Goal: Transaction & Acquisition: Purchase product/service

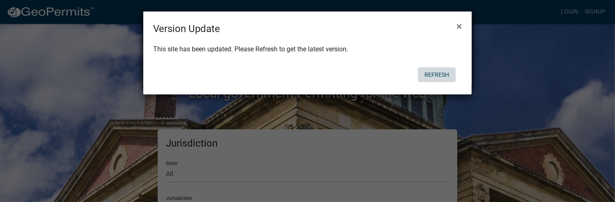
click at [431, 77] on button "Refresh" at bounding box center [437, 74] width 38 height 15
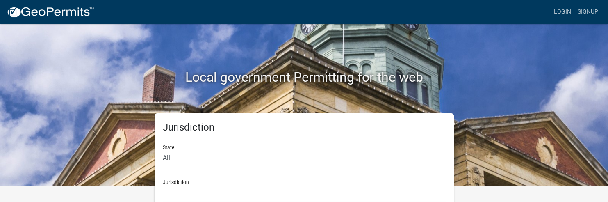
scroll to position [31, 0]
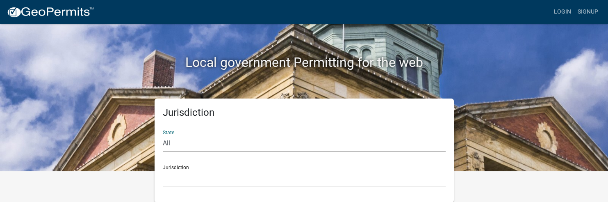
click at [169, 143] on select "All [US_STATE] [US_STATE] [US_STATE] [US_STATE] [US_STATE] [US_STATE] [US_STATE…" at bounding box center [304, 143] width 283 height 17
select select "[US_STATE]"
click at [163, 135] on select "All [US_STATE] [US_STATE] [US_STATE] [US_STATE] [US_STATE] [US_STATE] [US_STATE…" at bounding box center [304, 143] width 283 height 17
click at [562, 11] on link "Login" at bounding box center [563, 12] width 24 height 16
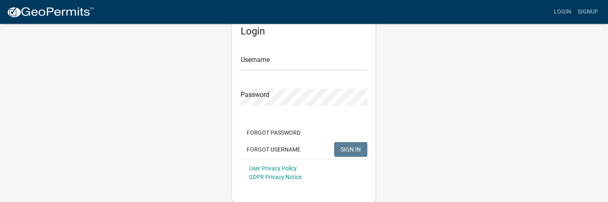
scroll to position [25, 0]
type input "[PERSON_NAME] Builder"
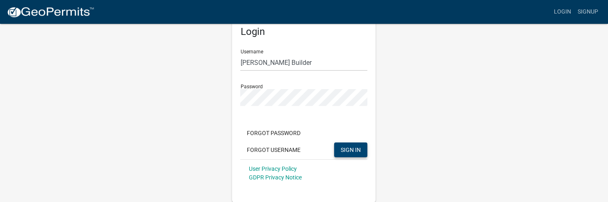
click at [350, 151] on span "SIGN IN" at bounding box center [351, 149] width 20 height 7
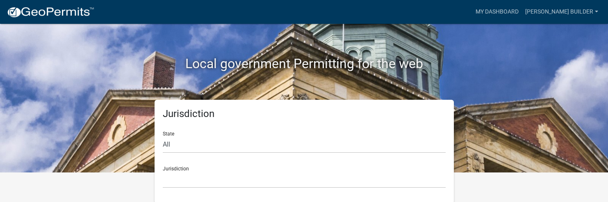
scroll to position [31, 0]
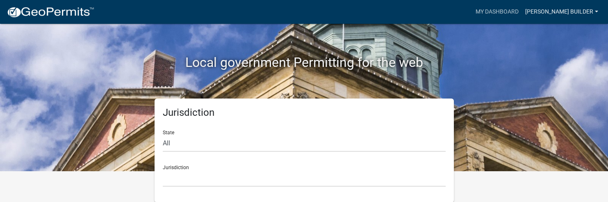
click at [568, 7] on link "[PERSON_NAME] Builder" at bounding box center [562, 12] width 80 height 16
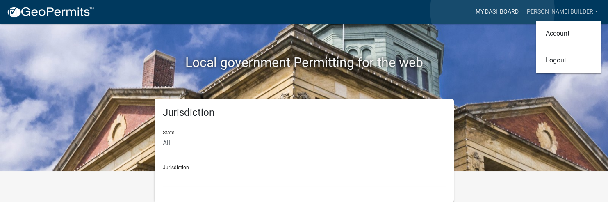
click at [493, 10] on link "My Dashboard" at bounding box center [498, 12] width 50 height 16
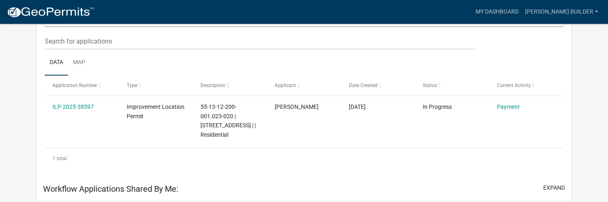
scroll to position [140, 0]
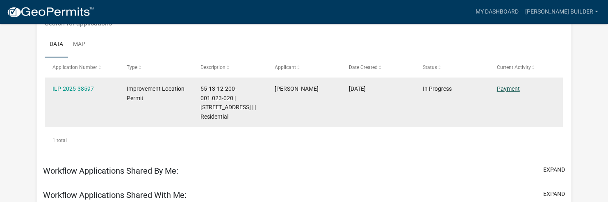
click at [506, 88] on link "Payment" at bounding box center [508, 88] width 23 height 7
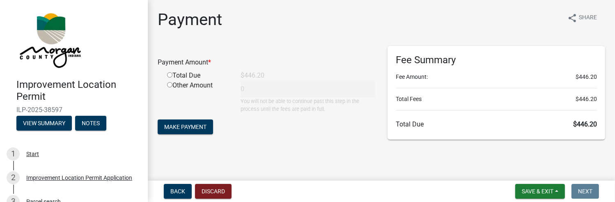
click at [170, 74] on input "radio" at bounding box center [169, 74] width 5 height 5
radio input "true"
type input "446.2"
click at [190, 130] on button "Make Payment" at bounding box center [185, 126] width 55 height 15
